Goal: Information Seeking & Learning: Understand process/instructions

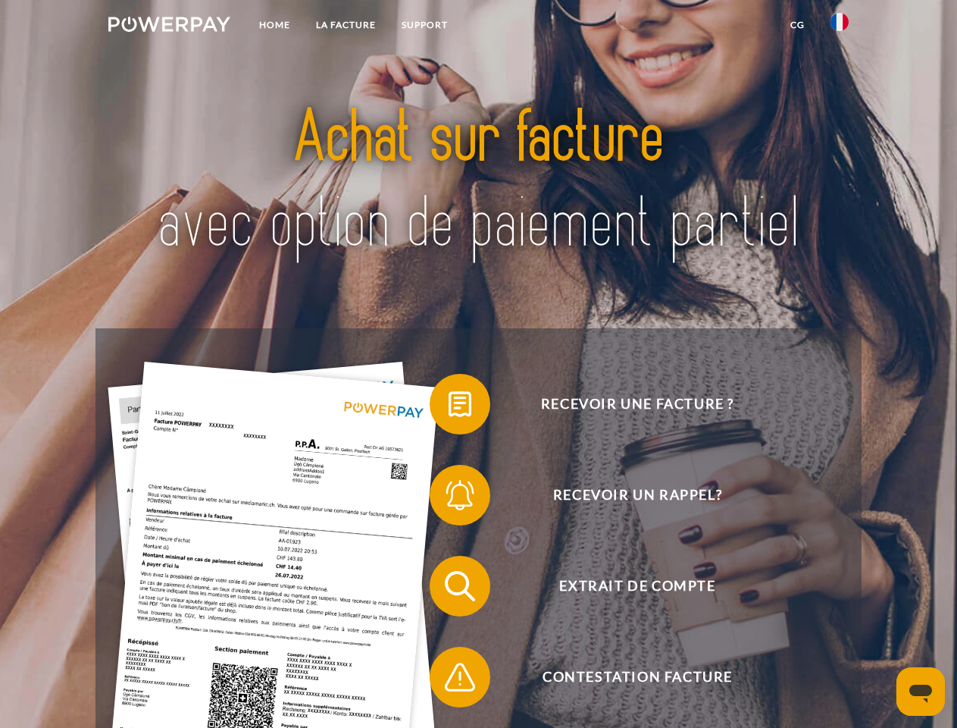
click at [169, 27] on img at bounding box center [169, 24] width 122 height 15
click at [840, 27] on img at bounding box center [840, 22] width 18 height 18
click at [797, 25] on link "CG" at bounding box center [798, 24] width 40 height 27
click at [449, 407] on span at bounding box center [437, 404] width 76 height 76
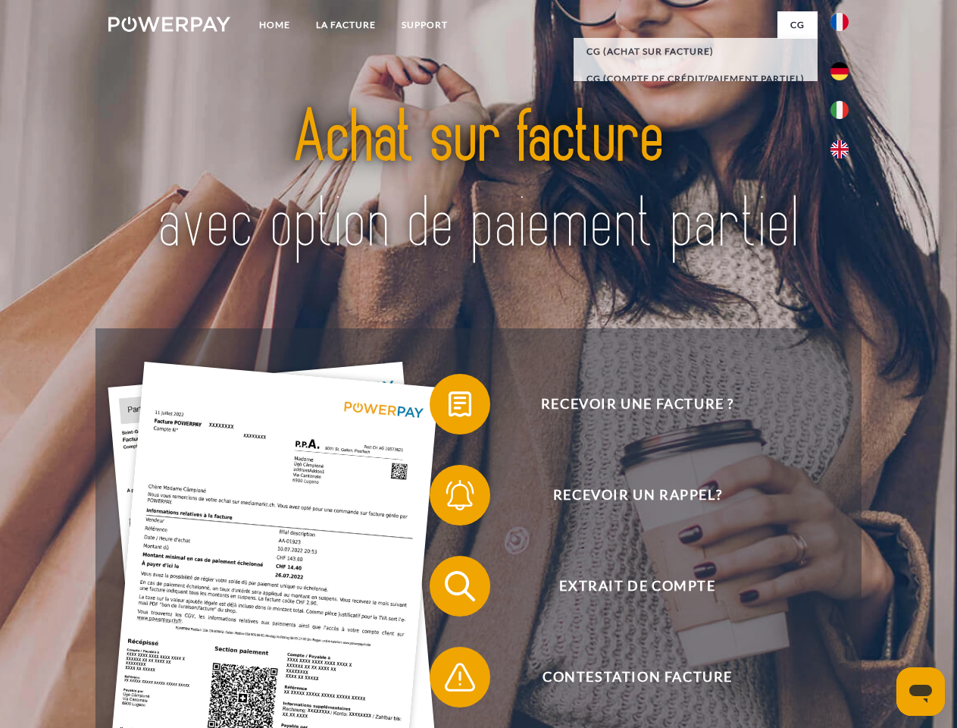
click at [449, 498] on span at bounding box center [437, 495] width 76 height 76
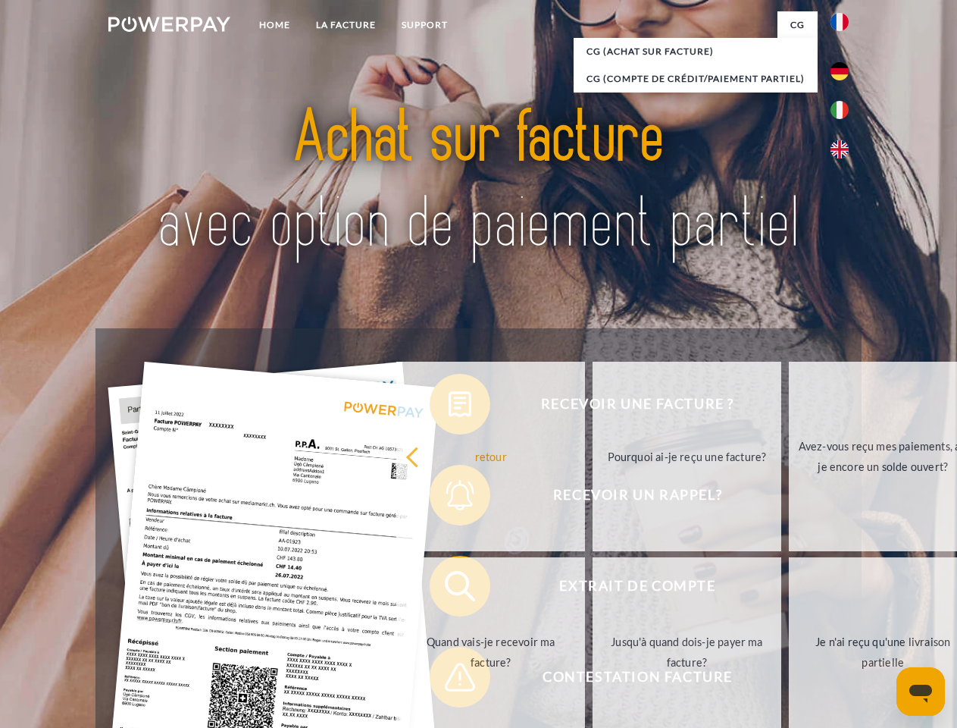
click at [593, 589] on link "Jusqu'à quand dois-je payer ma facture?" at bounding box center [687, 652] width 189 height 190
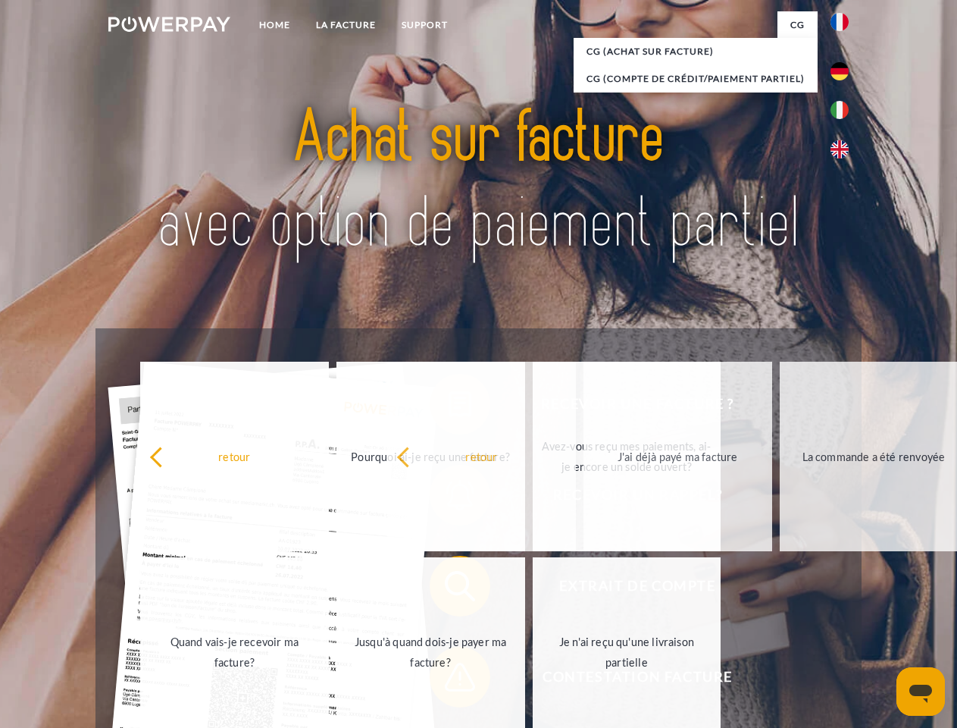
click at [449, 680] on span at bounding box center [437, 677] width 76 height 76
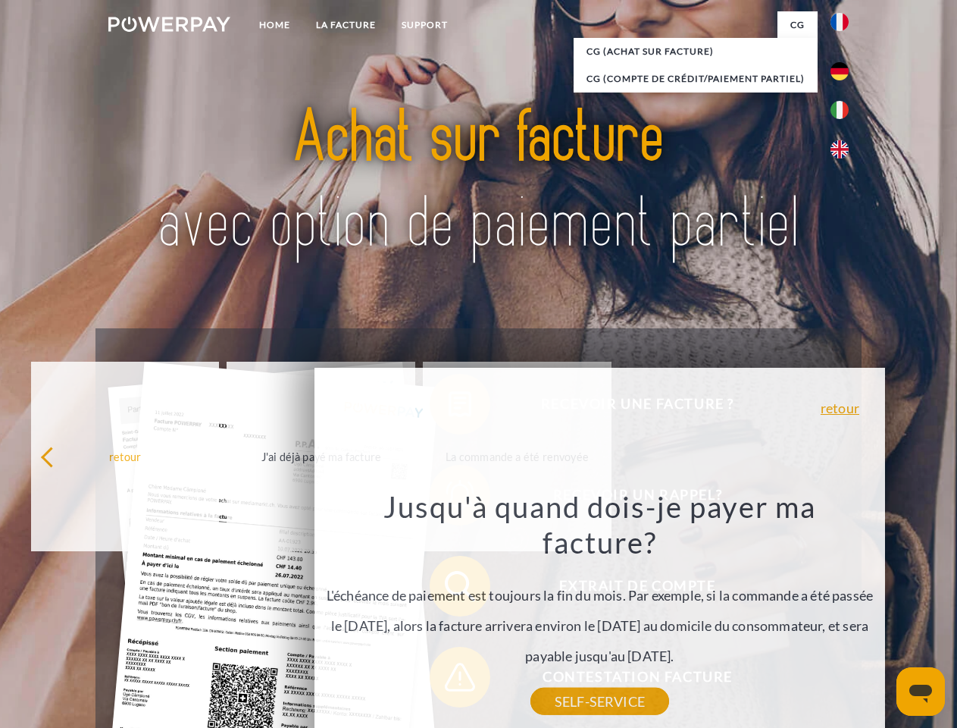
click at [921, 691] on icon "Ouvrir la fenêtre de messagerie" at bounding box center [921, 693] width 23 height 18
